Goal: Use online tool/utility: Utilize a website feature to perform a specific function

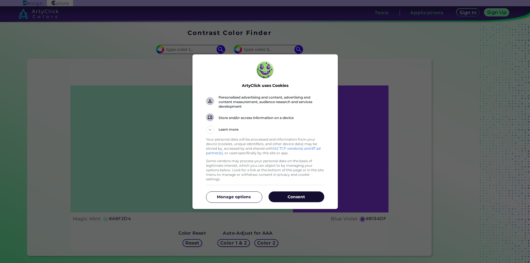
click at [292, 199] on button "Consent" at bounding box center [297, 197] width 56 height 11
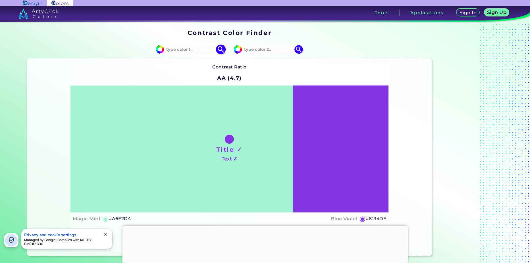
click at [186, 47] on input at bounding box center [190, 49] width 53 height 8
click at [159, 50] on input "#a6f2d4" at bounding box center [159, 48] width 7 height 7
type input "#3a8366"
type input "#3A8366"
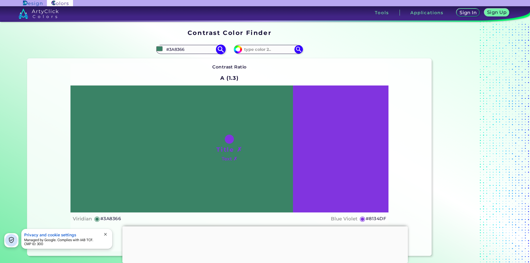
type input "#13251e"
type input "#13251E"
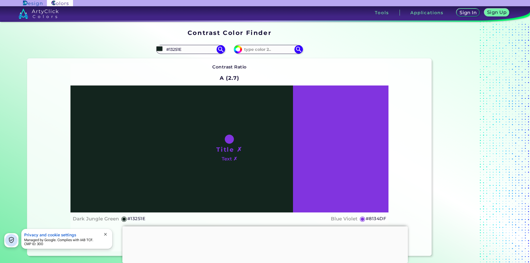
type input "#2c966c"
type input "#2C966C"
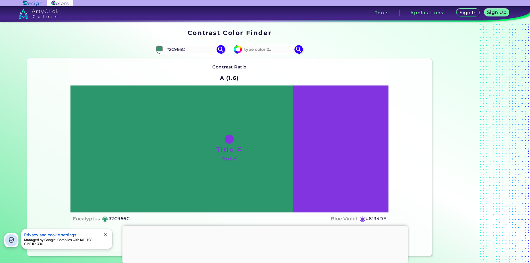
type input "#962c6f"
type input "#962C6F"
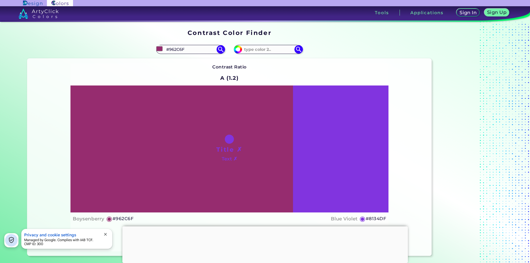
type input "#3b2131"
type input "#3B2131"
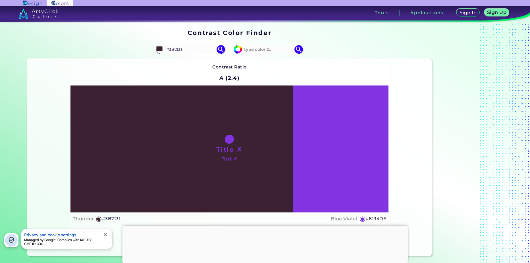
type input "#976384"
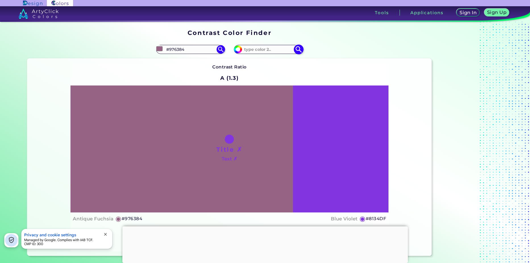
type input "#976384"
click at [240, 51] on img at bounding box center [238, 49] width 9 height 9
click at [237, 50] on input "#8134df" at bounding box center [237, 48] width 7 height 7
type input "#aa90cb"
type input "#AA90CB"
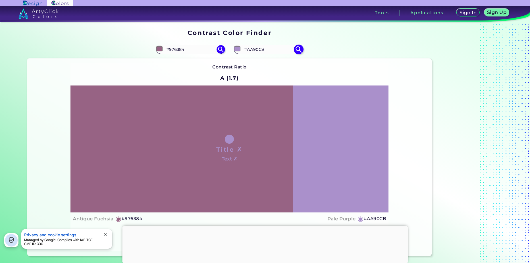
type input "#a8cb90"
type input "#A8CB90"
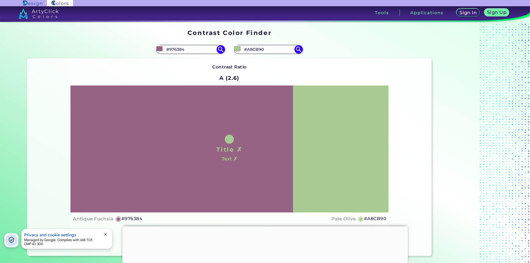
type input "#a8cb90"
click at [179, 66] on div "Contrast Ratio A (2.6) Title ✗ Text ✗ Antique Fuchsia ◉ #976384 ◉" at bounding box center [229, 157] width 318 height 188
drag, startPoint x: 188, startPoint y: 48, endPoint x: 161, endPoint y: 49, distance: 27.3
click at [161, 49] on div "#976384 #976384" at bounding box center [190, 49] width 69 height 9
